Goal: Task Accomplishment & Management: Manage account settings

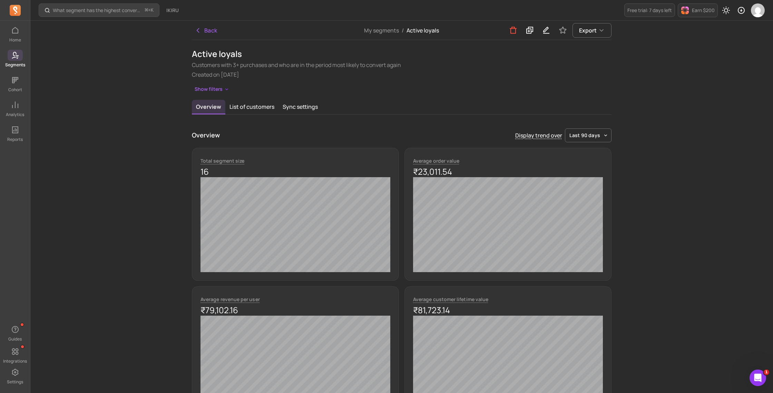
click at [10, 10] on icon at bounding box center [15, 10] width 11 height 11
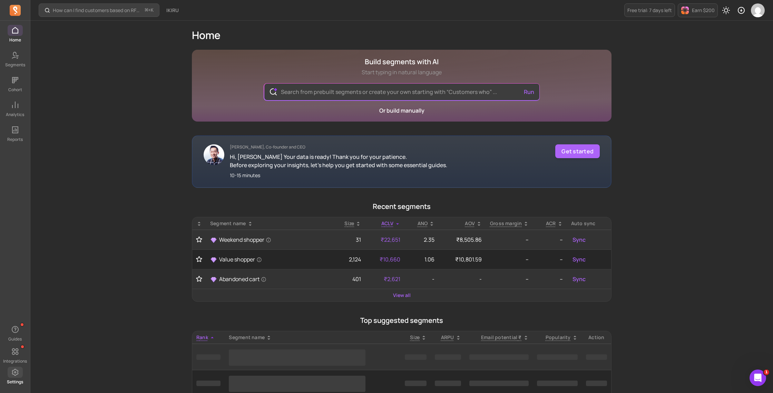
click at [14, 373] on icon at bounding box center [15, 371] width 7 height 7
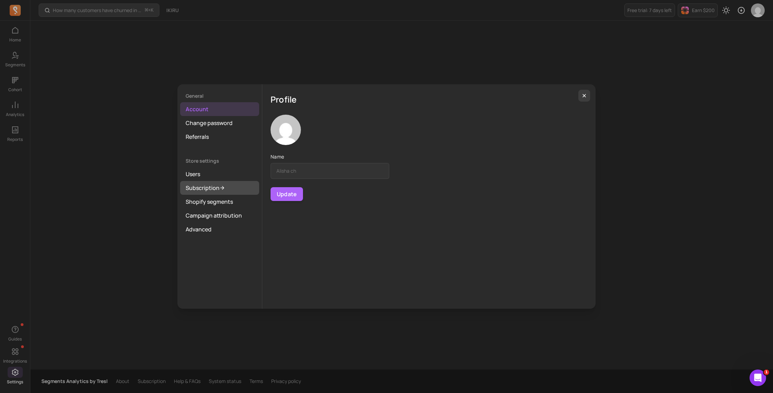
click at [204, 189] on link "Subscription" at bounding box center [219, 188] width 79 height 14
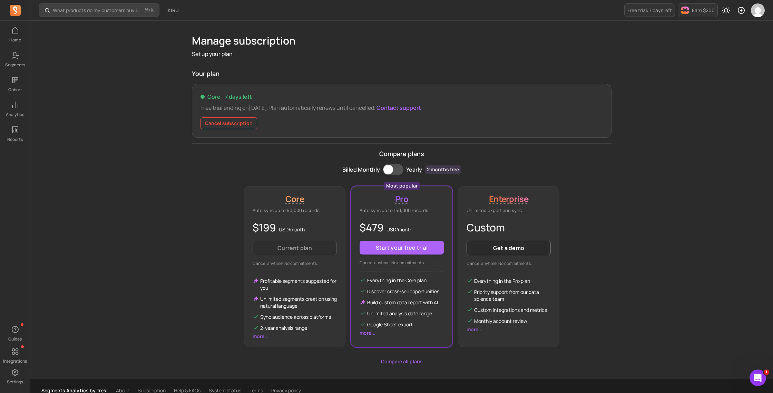
click at [211, 120] on button "Cancel subscription" at bounding box center [228, 123] width 57 height 12
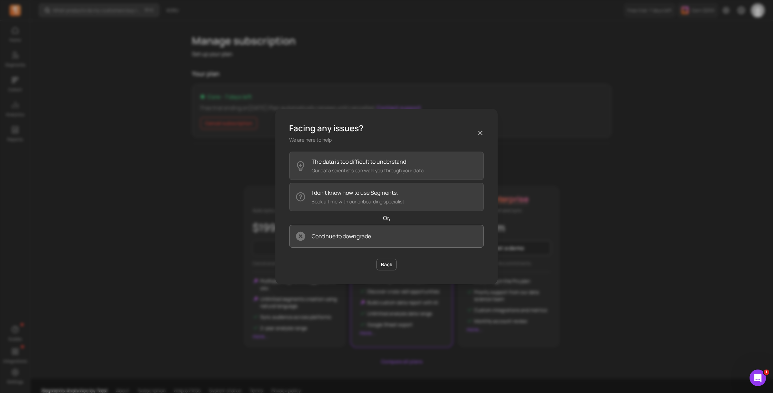
click at [354, 239] on p "Continue to downgrade" at bounding box center [341, 236] width 59 height 8
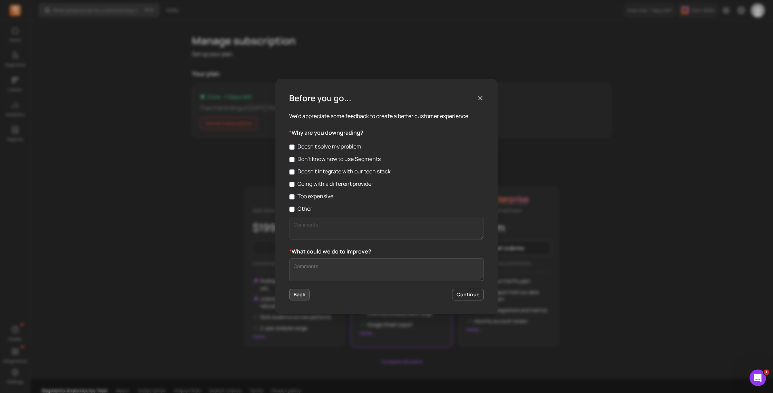
click at [292, 296] on button "Back" at bounding box center [299, 294] width 20 height 12
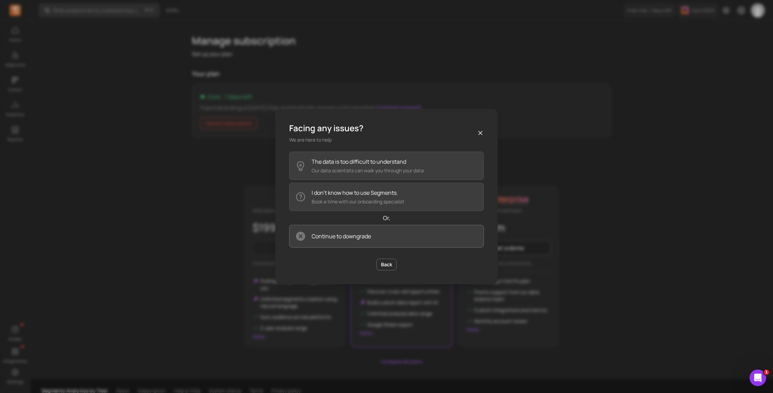
click at [347, 236] on p "Continue to downgrade" at bounding box center [341, 236] width 59 height 8
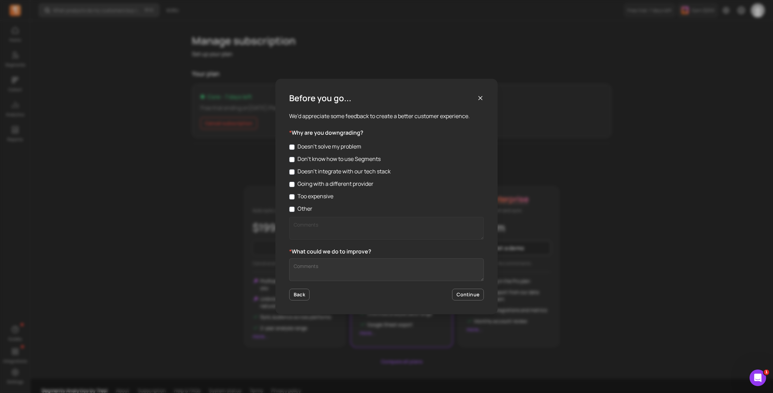
click at [318, 198] on label "Too expensive" at bounding box center [386, 196] width 195 height 8
click at [295, 198] on input "Too expensive" at bounding box center [292, 197] width 6 height 6
checkbox input "true"
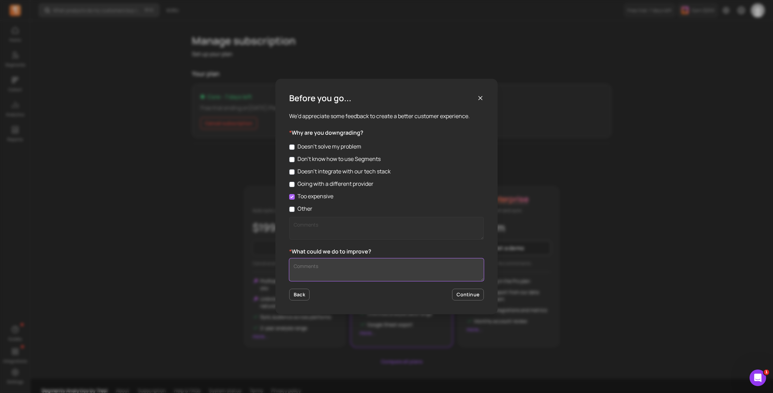
click at [303, 259] on textarea "Customer Feedback" at bounding box center [386, 269] width 195 height 23
type textarea "Provide some pricing plans for startups"
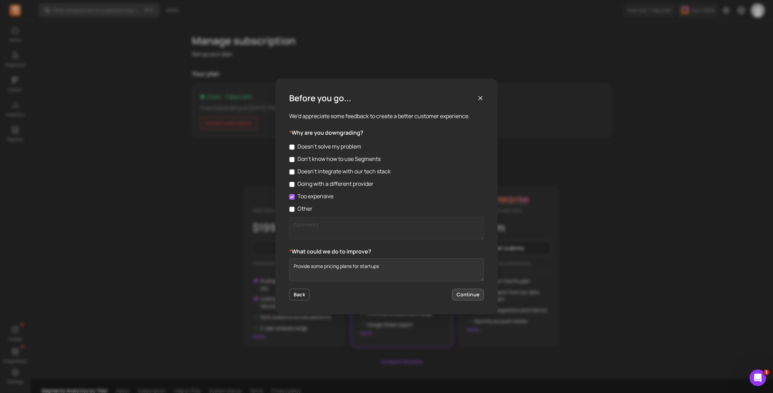
click at [462, 292] on button "Continue" at bounding box center [468, 294] width 32 height 12
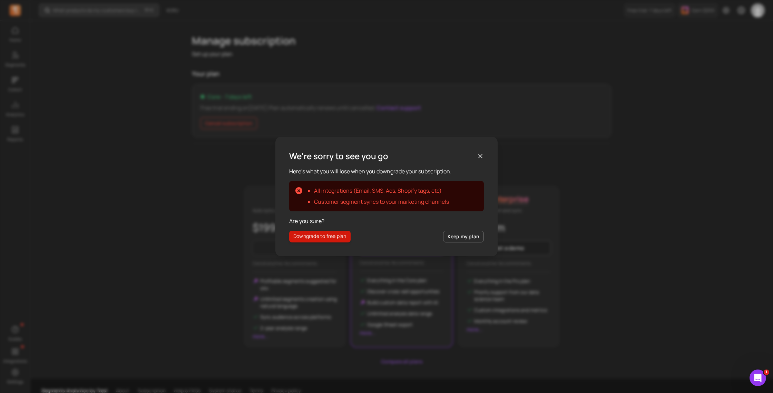
click at [308, 239] on button "Downgrade to free plan" at bounding box center [319, 236] width 61 height 12
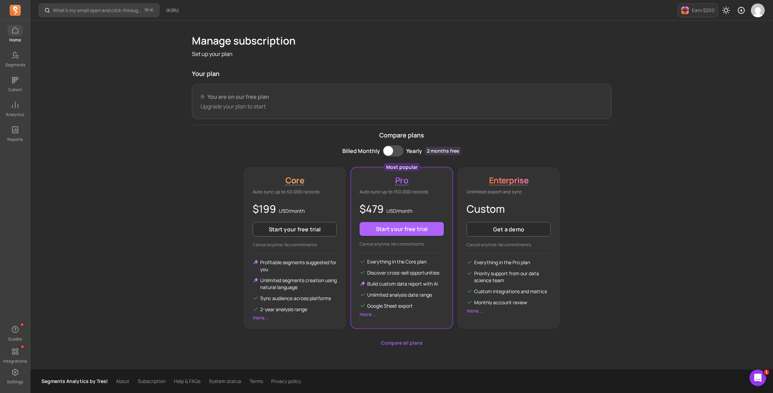
click at [10, 35] on span at bounding box center [15, 30] width 15 height 11
click at [12, 34] on icon at bounding box center [15, 30] width 8 height 8
click at [15, 63] on p "Segments" at bounding box center [15, 65] width 20 height 6
click at [15, 84] on icon at bounding box center [15, 80] width 8 height 8
click at [15, 108] on icon at bounding box center [15, 105] width 8 height 8
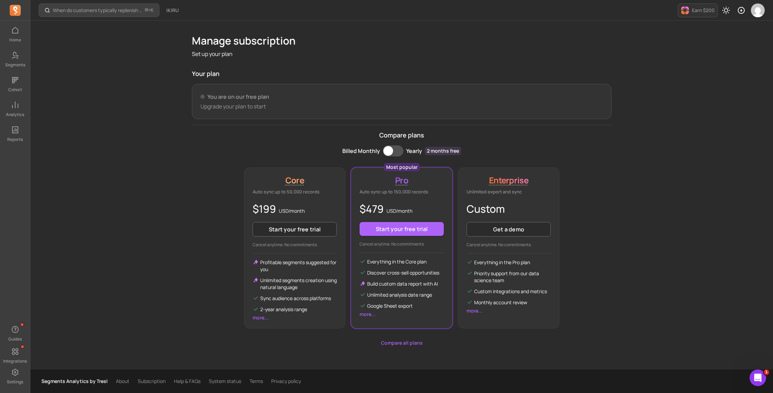
click at [15, 124] on div "Home Segments Cohort Analytics Reports" at bounding box center [15, 83] width 30 height 117
